Goal: Information Seeking & Learning: Learn about a topic

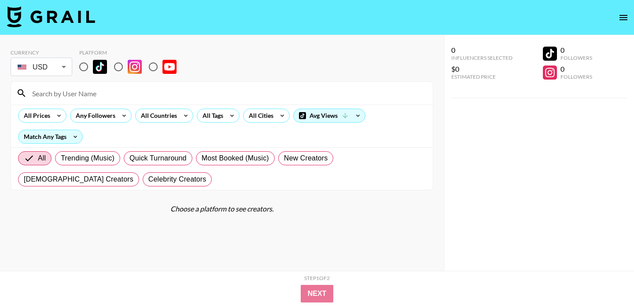
click at [93, 67] on img at bounding box center [100, 67] width 14 height 14
click at [93, 67] on input "radio" at bounding box center [83, 67] width 18 height 18
radio input "true"
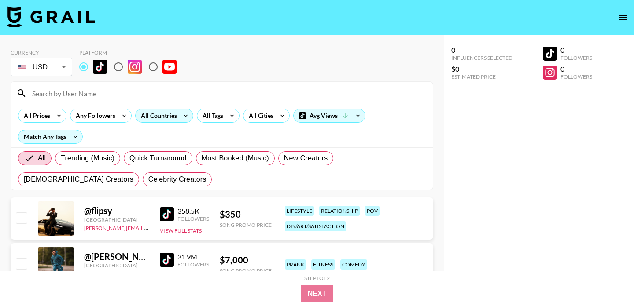
click at [159, 117] on div "All Countries" at bounding box center [157, 115] width 43 height 13
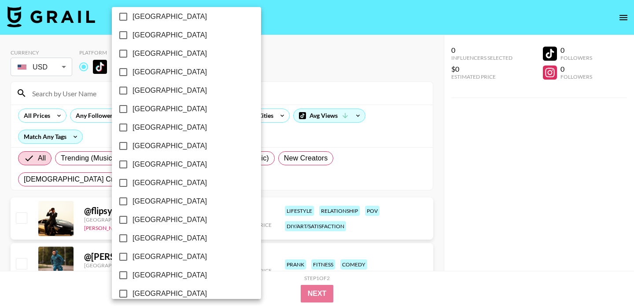
scroll to position [720, 0]
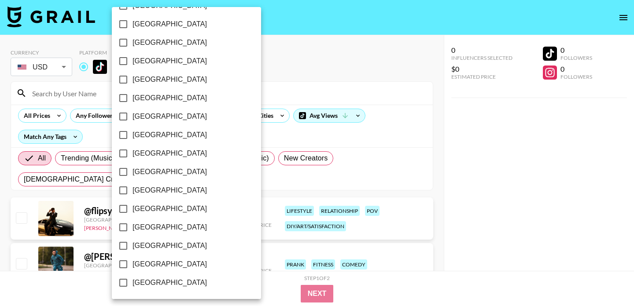
click at [156, 261] on span "[GEOGRAPHIC_DATA]" at bounding box center [169, 264] width 74 height 11
click at [132, 261] on input "[GEOGRAPHIC_DATA]" at bounding box center [123, 264] width 18 height 18
checkbox input "true"
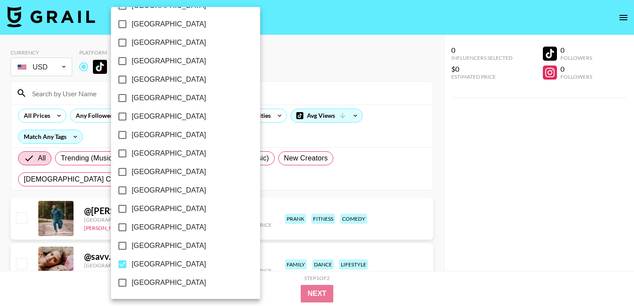
click at [53, 112] on div at bounding box center [317, 153] width 634 height 306
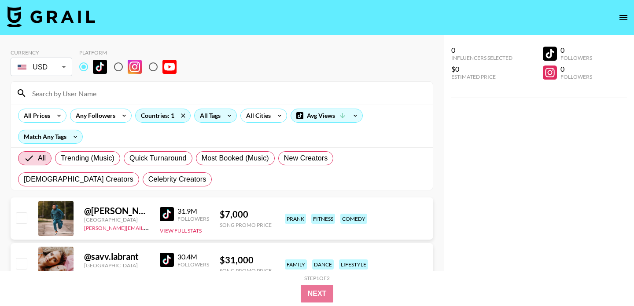
click at [209, 122] on div "All Tags" at bounding box center [215, 116] width 43 height 14
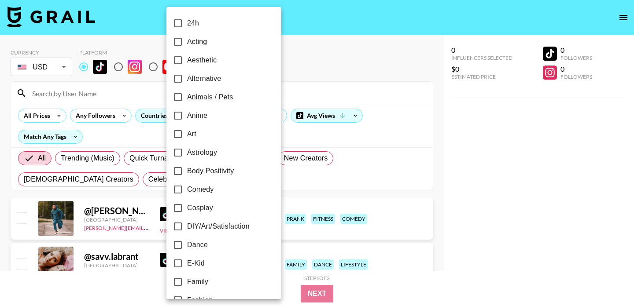
click at [209, 119] on label "Anime" at bounding box center [218, 116] width 99 height 18
click at [187, 119] on input "Anime" at bounding box center [178, 116] width 18 height 18
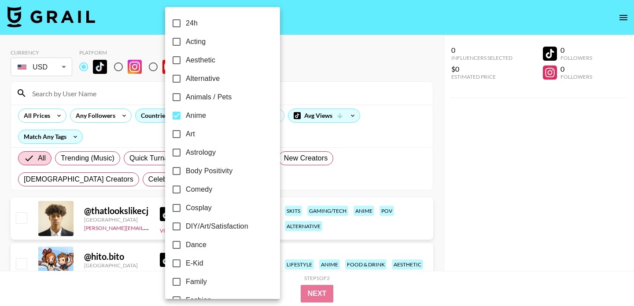
click at [209, 119] on label "Anime" at bounding box center [216, 116] width 99 height 18
click at [186, 119] on input "Anime" at bounding box center [176, 116] width 18 height 18
checkbox input "false"
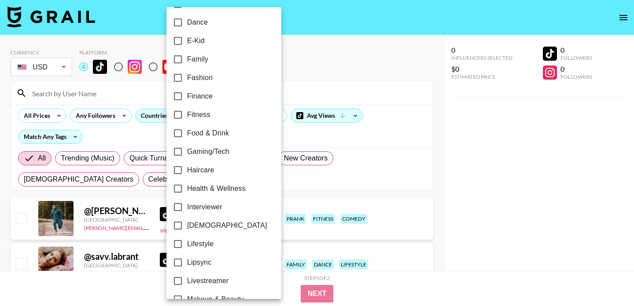
scroll to position [183, 0]
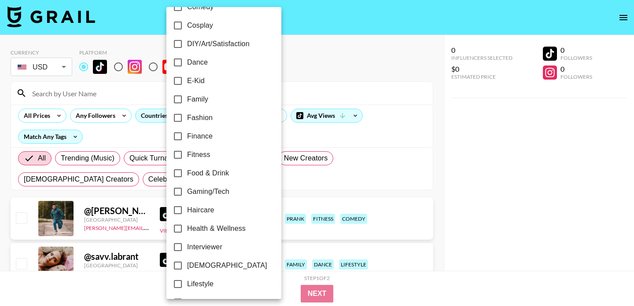
click at [202, 68] on label "Dance" at bounding box center [218, 62] width 99 height 18
click at [187, 68] on input "Dance" at bounding box center [178, 62] width 18 height 18
checkbox input "true"
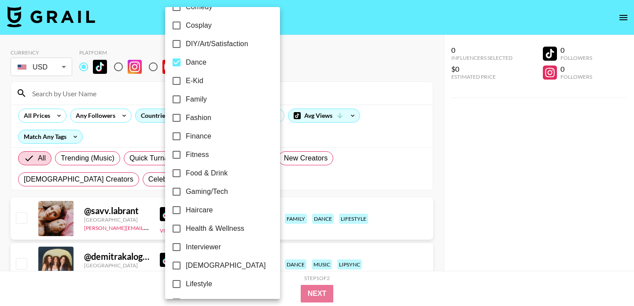
click at [344, 31] on div at bounding box center [317, 153] width 634 height 306
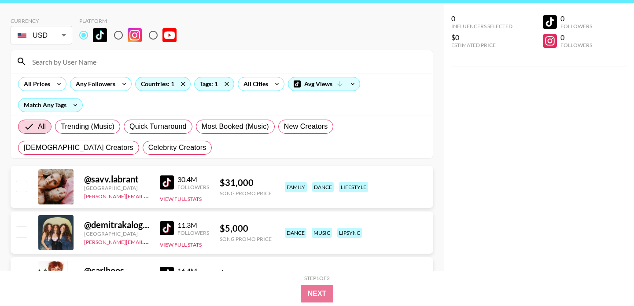
scroll to position [0, 0]
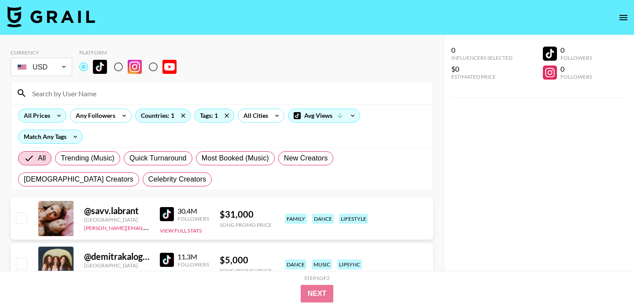
click at [51, 117] on div "All Prices" at bounding box center [34, 115] width 33 height 13
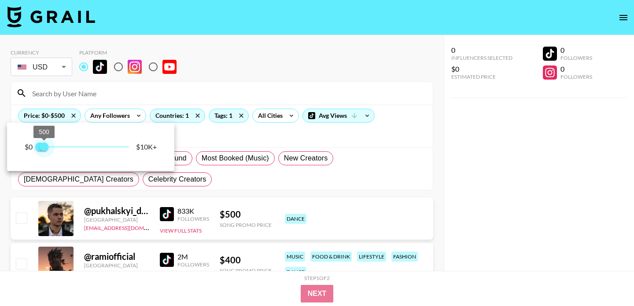
type input "750"
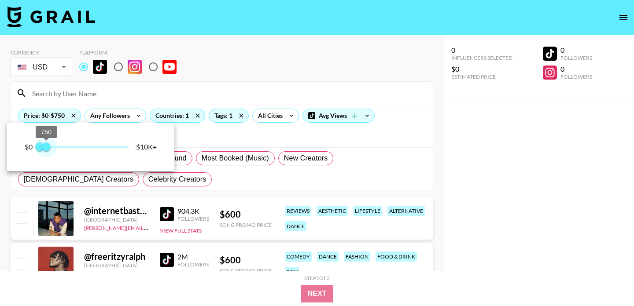
drag, startPoint x: 126, startPoint y: 146, endPoint x: 46, endPoint y: 147, distance: 80.5
click at [46, 147] on span "750" at bounding box center [46, 147] width 9 height 9
click at [205, 80] on div at bounding box center [317, 153] width 634 height 306
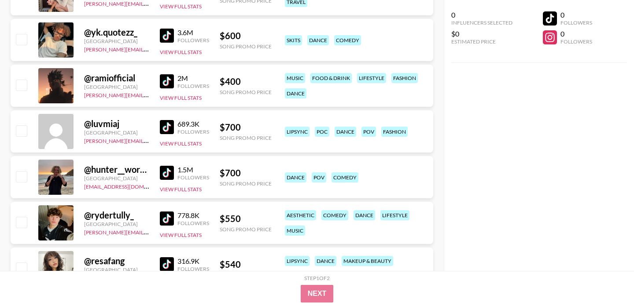
scroll to position [361, 0]
click at [167, 36] on img at bounding box center [167, 36] width 14 height 14
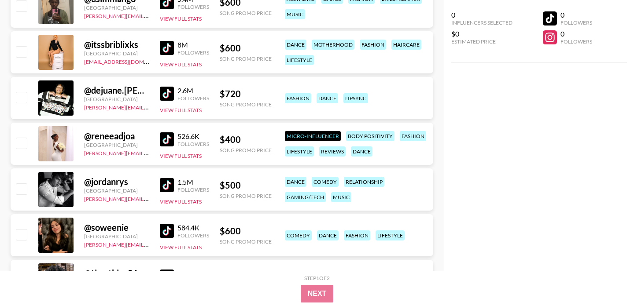
scroll to position [1083, 0]
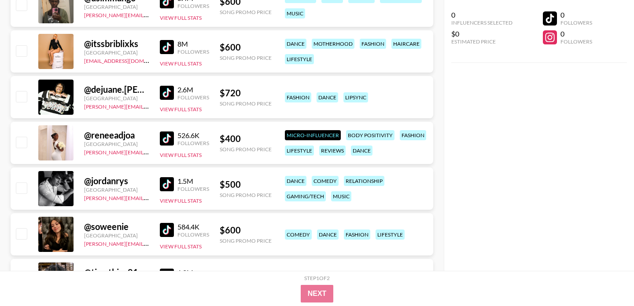
click at [166, 92] on img at bounding box center [167, 93] width 14 height 14
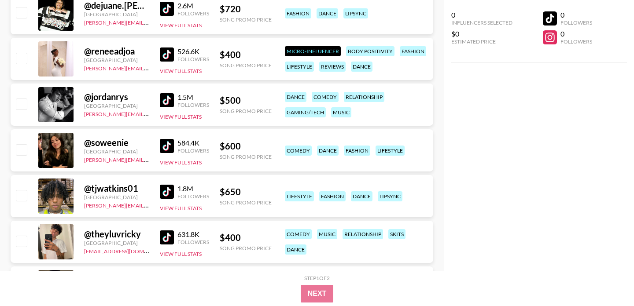
scroll to position [1168, 0]
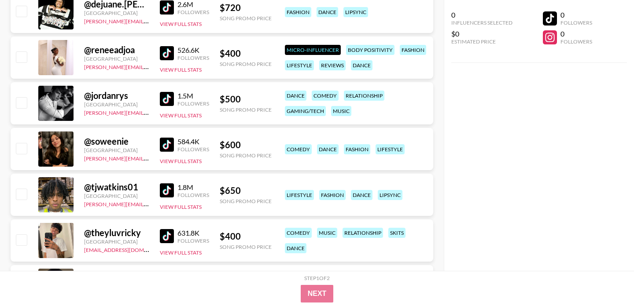
click at [162, 95] on img at bounding box center [167, 99] width 14 height 14
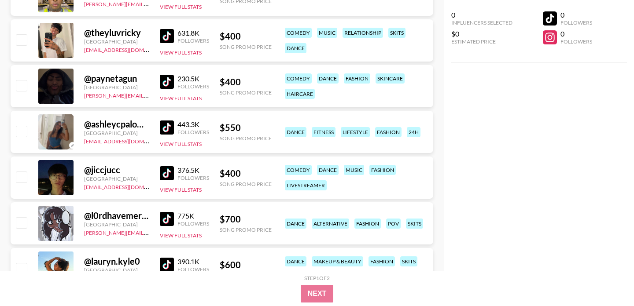
scroll to position [1369, 0]
click at [173, 175] on img at bounding box center [167, 173] width 14 height 14
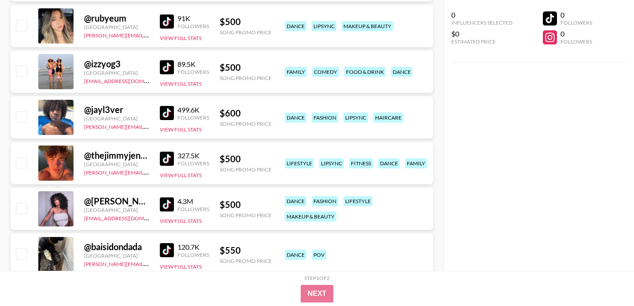
scroll to position [1796, 0]
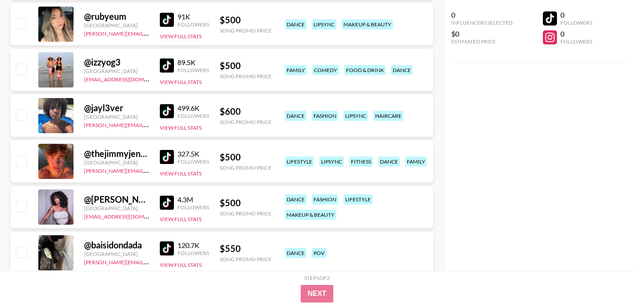
click at [167, 108] on img at bounding box center [167, 111] width 14 height 14
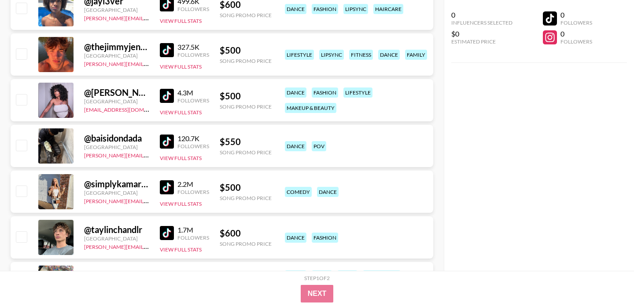
scroll to position [1905, 0]
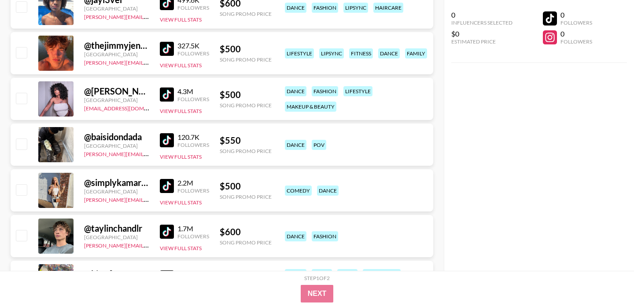
click at [163, 53] on img at bounding box center [167, 49] width 14 height 14
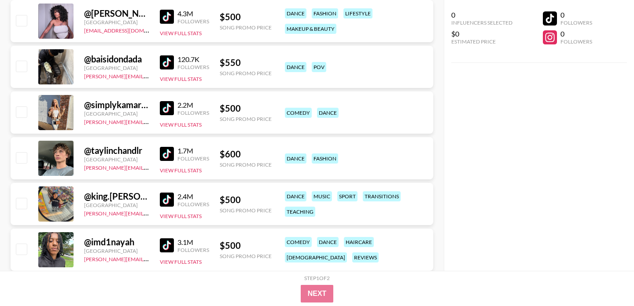
scroll to position [1982, 0]
click at [162, 58] on img at bounding box center [167, 63] width 14 height 14
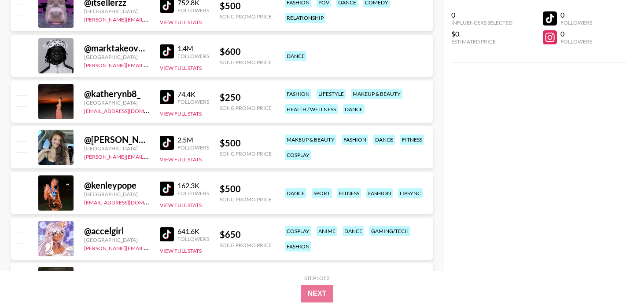
scroll to position [2452, 0]
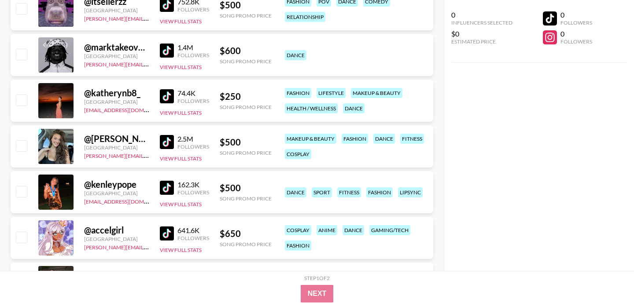
click at [162, 45] on img at bounding box center [167, 51] width 14 height 14
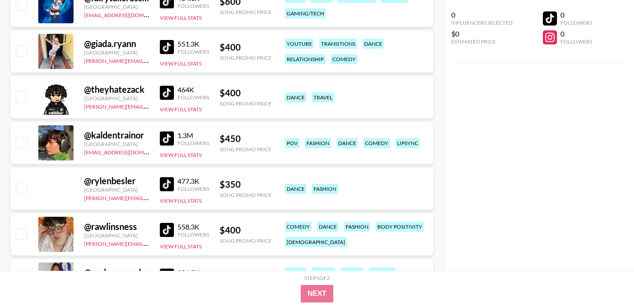
scroll to position [3462, 0]
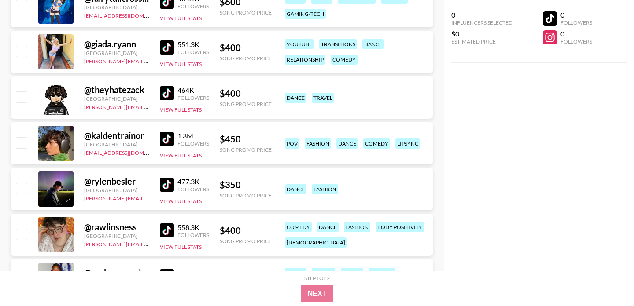
click at [167, 91] on img at bounding box center [167, 93] width 14 height 14
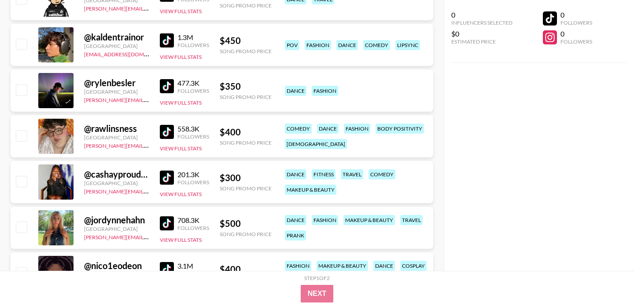
scroll to position [3562, 0]
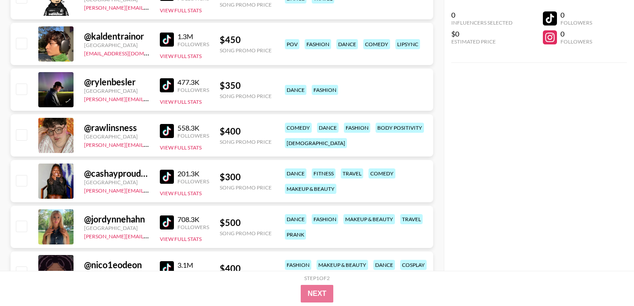
click at [172, 37] on img at bounding box center [167, 40] width 14 height 14
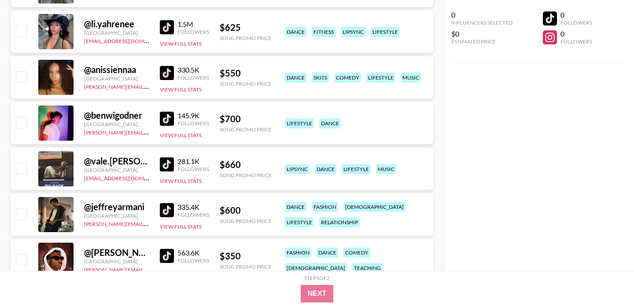
scroll to position [3895, 0]
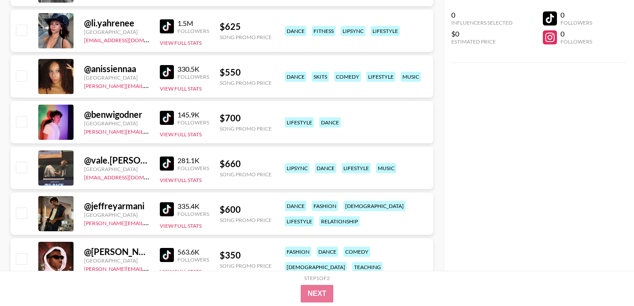
click at [170, 73] on img at bounding box center [167, 72] width 14 height 14
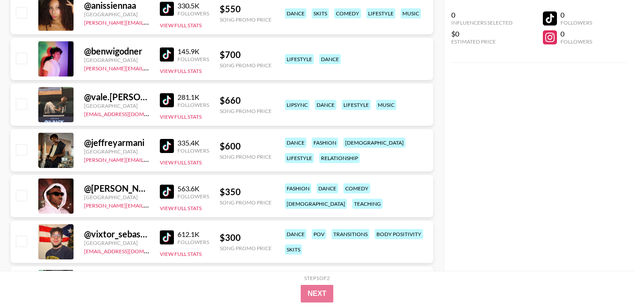
scroll to position [3960, 0]
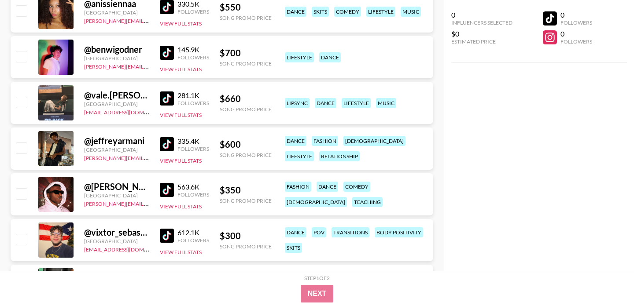
click at [165, 98] on img at bounding box center [167, 99] width 14 height 14
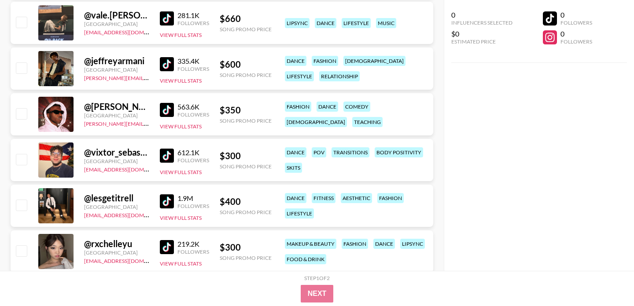
scroll to position [4044, 0]
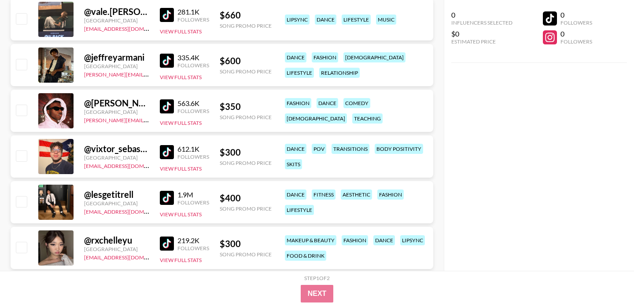
click at [169, 103] on img at bounding box center [167, 106] width 14 height 14
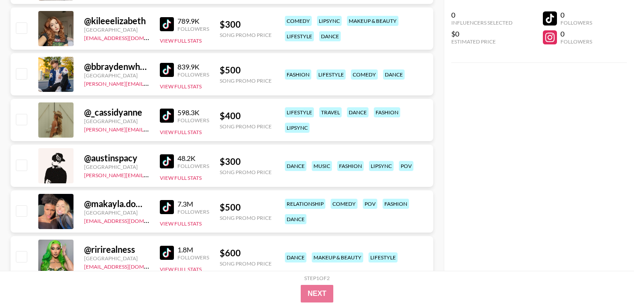
scroll to position [4311, 0]
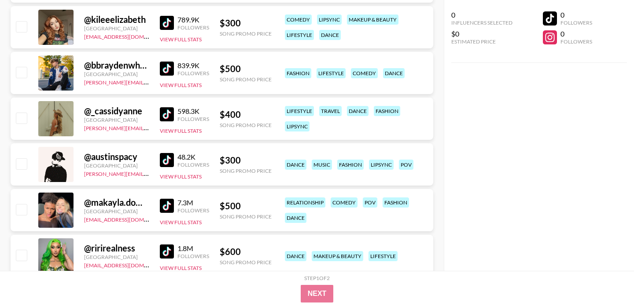
click at [167, 65] on img at bounding box center [167, 69] width 14 height 14
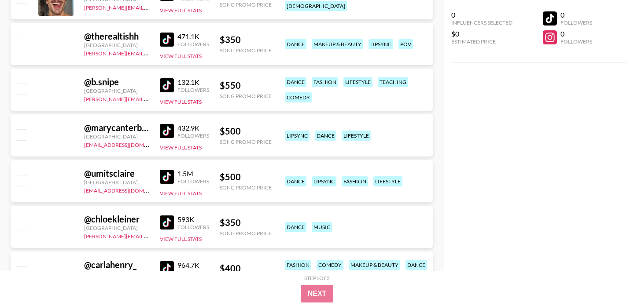
scroll to position [5301, 0]
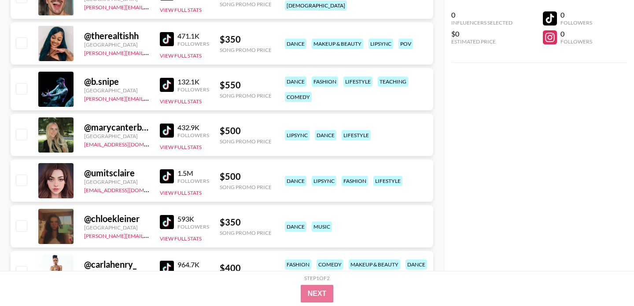
click at [165, 128] on img at bounding box center [167, 131] width 14 height 14
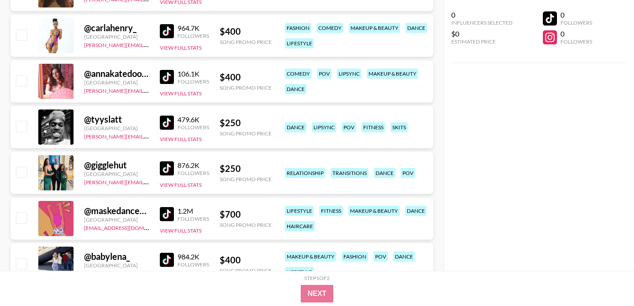
scroll to position [5553, 0]
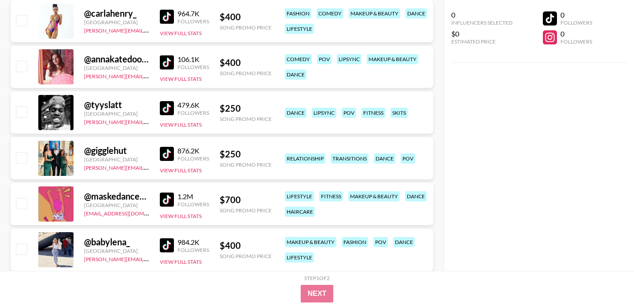
click at [165, 109] on img at bounding box center [167, 108] width 14 height 14
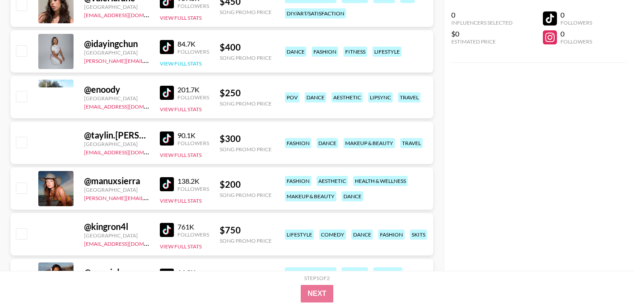
scroll to position [7858, 0]
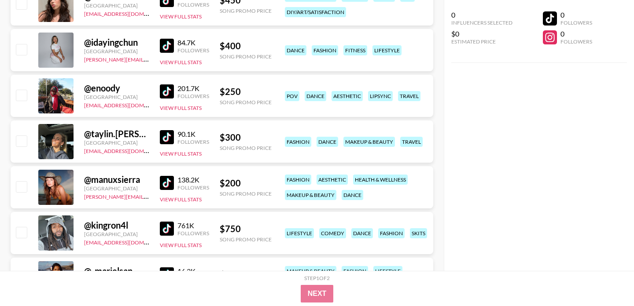
click at [165, 88] on img at bounding box center [167, 91] width 14 height 14
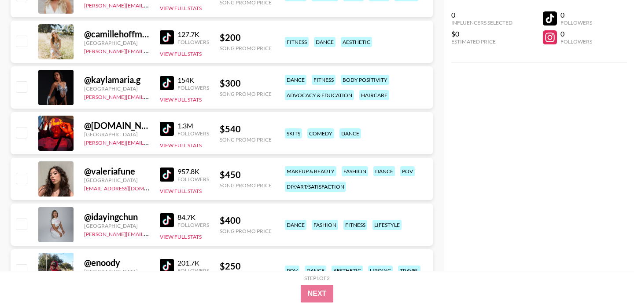
scroll to position [7683, 0]
click at [167, 129] on img at bounding box center [167, 129] width 14 height 14
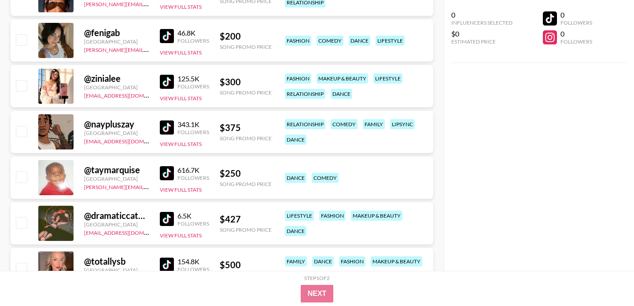
scroll to position [8281, 0]
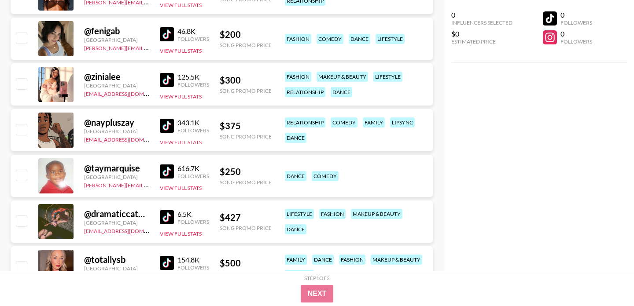
click at [173, 128] on img at bounding box center [167, 126] width 14 height 14
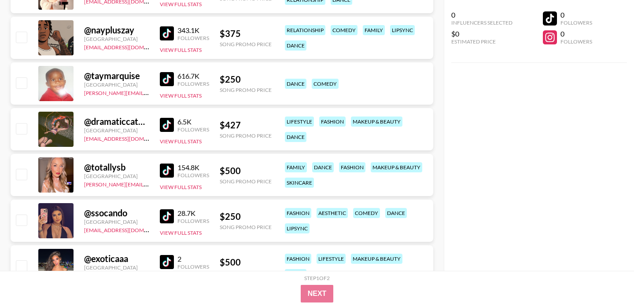
scroll to position [8384, 0]
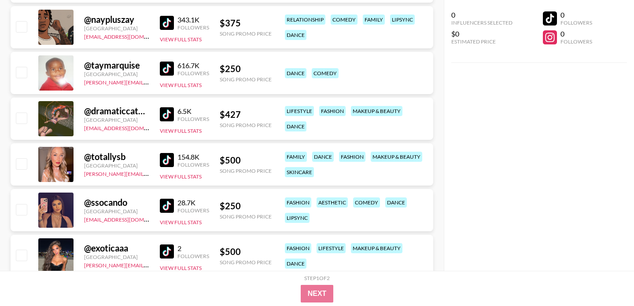
click at [165, 69] on img at bounding box center [167, 69] width 14 height 14
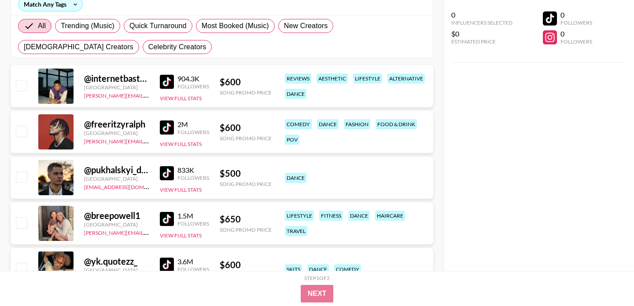
scroll to position [0, 0]
